Goal: Information Seeking & Learning: Learn about a topic

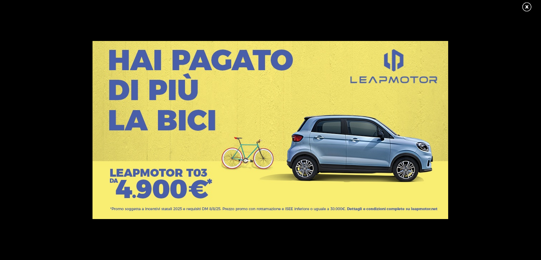
click at [528, 6] on link at bounding box center [530, 7] width 18 height 11
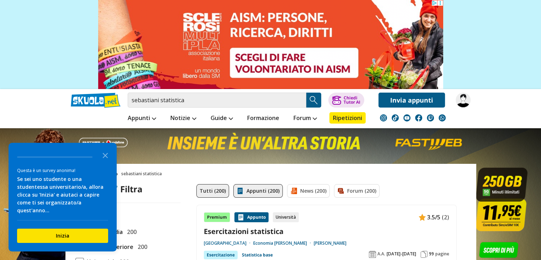
click at [245, 192] on link "Appunti (200)" at bounding box center [257, 191] width 49 height 14
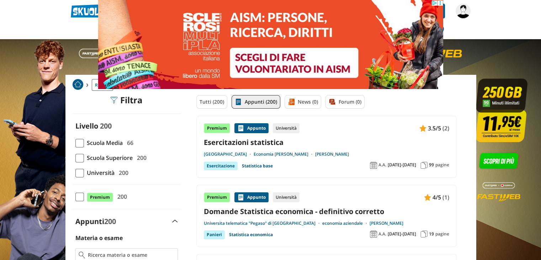
click at [300, 144] on link "Esercitazioni statistica" at bounding box center [326, 142] width 245 height 10
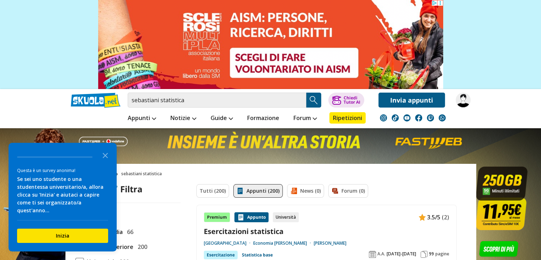
click at [460, 98] on img at bounding box center [462, 99] width 15 height 15
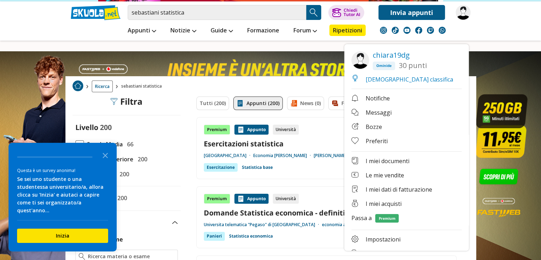
scroll to position [89, 0]
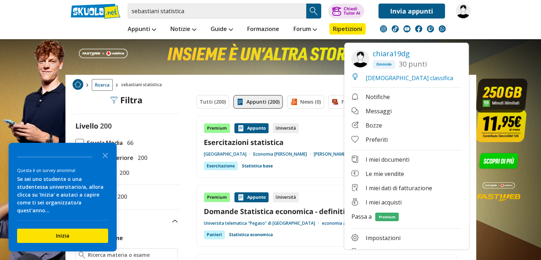
click at [369, 175] on link "€ Le mie vendite" at bounding box center [406, 174] width 110 height 9
